Goal: Navigation & Orientation: Understand site structure

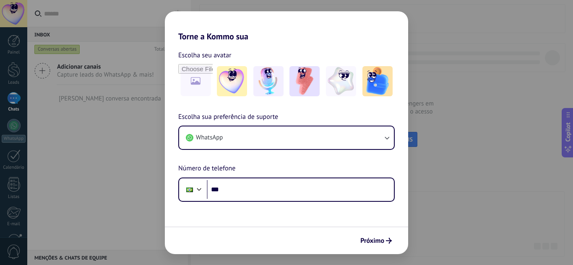
click at [459, 148] on div "Torne a Kommo sua Escolha seu avatar Escolha sua preferência de suporte WhatsAp…" at bounding box center [286, 132] width 573 height 265
click at [126, 173] on div "Torne a Kommo sua Escolha seu avatar Escolha sua preferência de suporte WhatsAp…" at bounding box center [286, 132] width 573 height 265
click at [106, 155] on div "Torne a Kommo sua Escolha seu avatar Escolha sua preferência de suporte WhatsAp…" at bounding box center [286, 132] width 573 height 265
click at [433, 174] on div "Torne a Kommo sua Escolha seu avatar Escolha sua preferência de suporte WhatsAp…" at bounding box center [286, 132] width 573 height 265
click at [437, 177] on div "Torne a Kommo sua Escolha seu avatar Escolha sua preferência de suporte WhatsAp…" at bounding box center [286, 132] width 573 height 265
